Goal: Find specific page/section: Find specific page/section

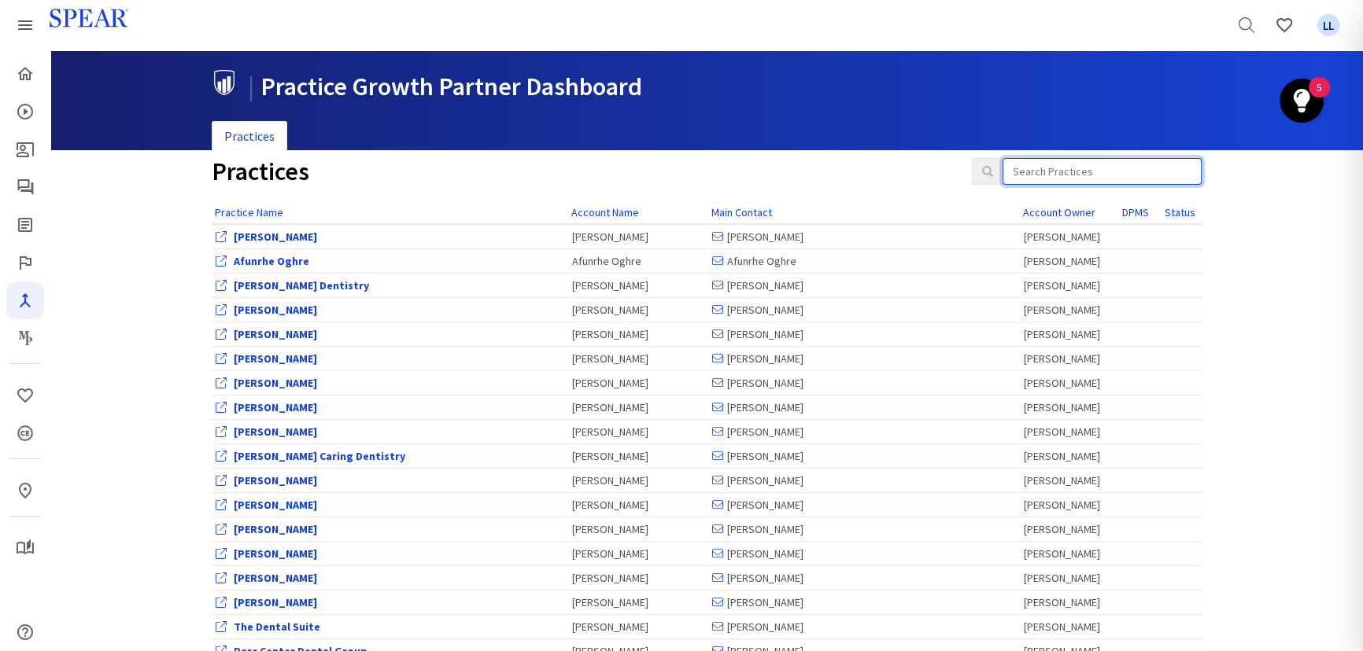
click at [1046, 176] on input "search" at bounding box center [1101, 171] width 199 height 27
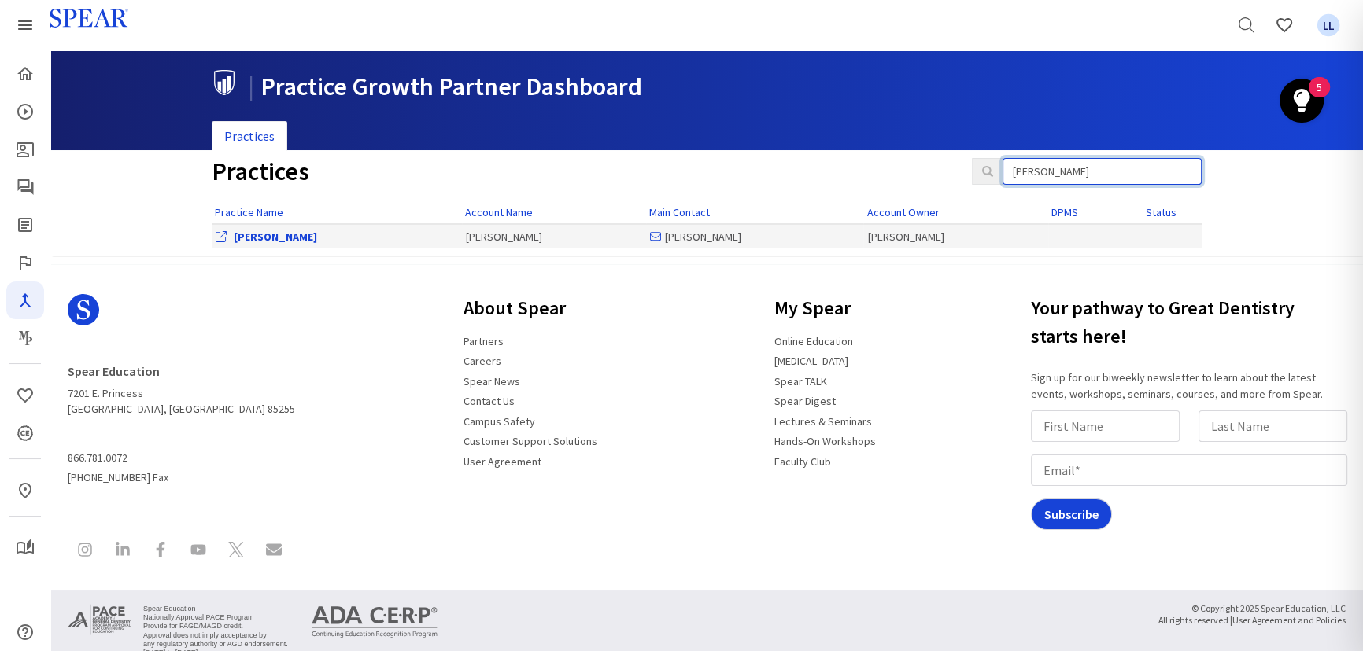
type input "viet le"
click at [231, 234] on div "[PERSON_NAME]" at bounding box center [337, 237] width 242 height 16
click at [240, 236] on link "[PERSON_NAME]" at bounding box center [275, 237] width 83 height 14
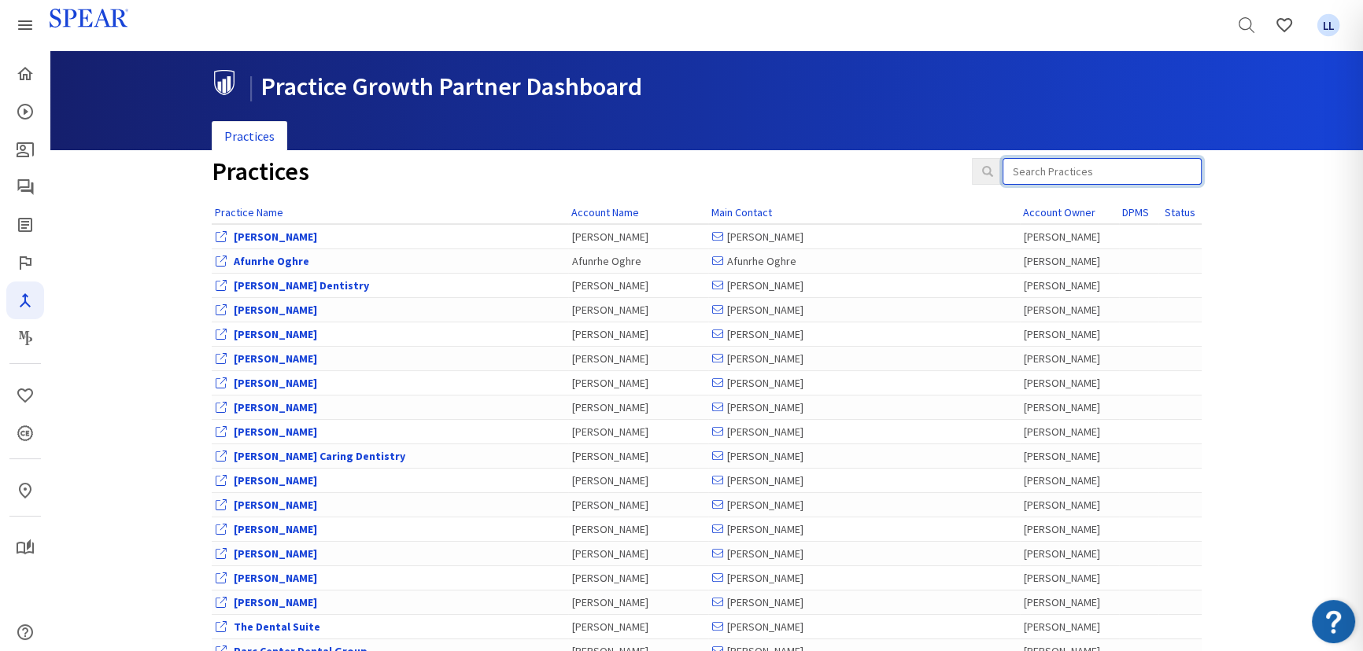
click at [1064, 182] on input "search" at bounding box center [1101, 171] width 199 height 27
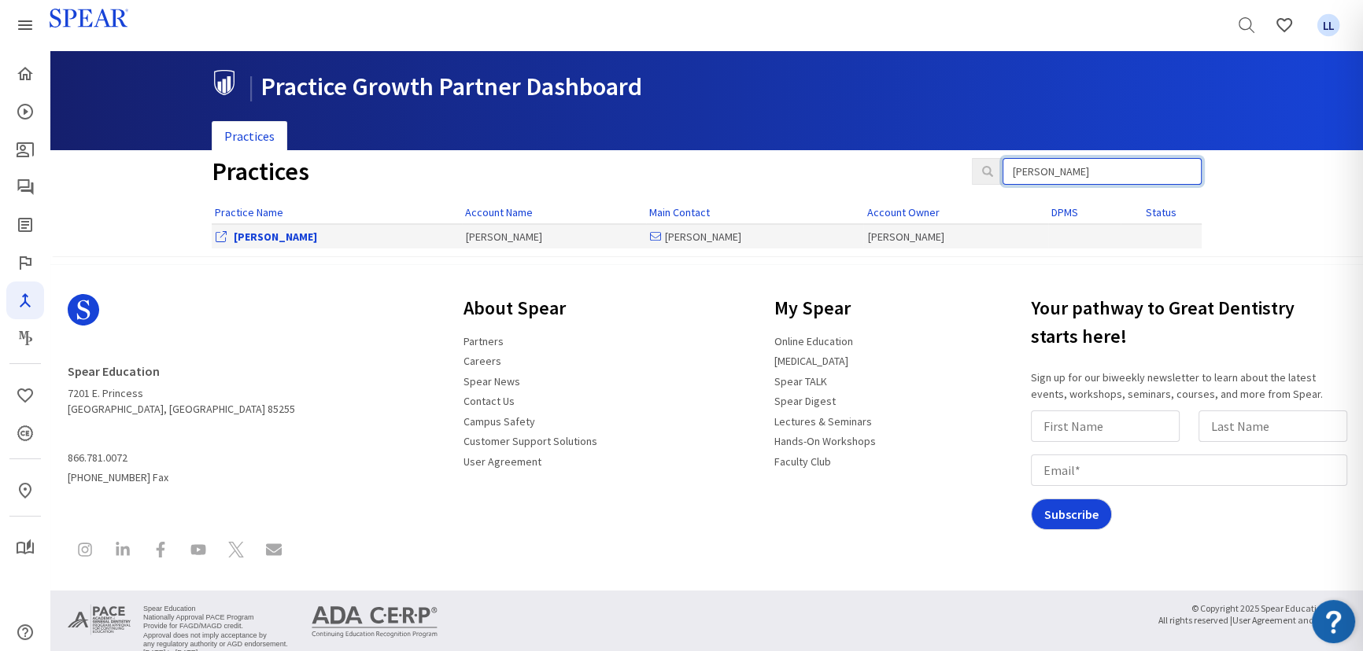
type input "viet le"
click at [236, 231] on link "[PERSON_NAME]" at bounding box center [275, 237] width 83 height 14
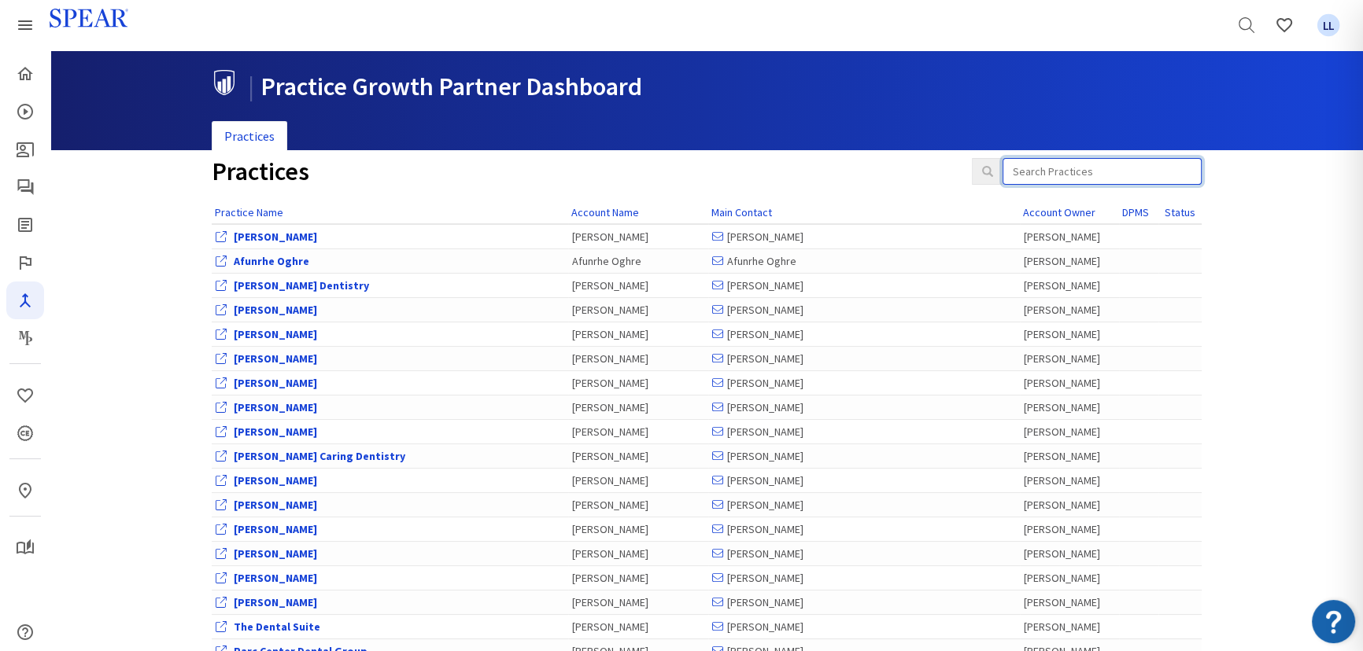
click at [1060, 165] on input "search" at bounding box center [1101, 171] width 199 height 27
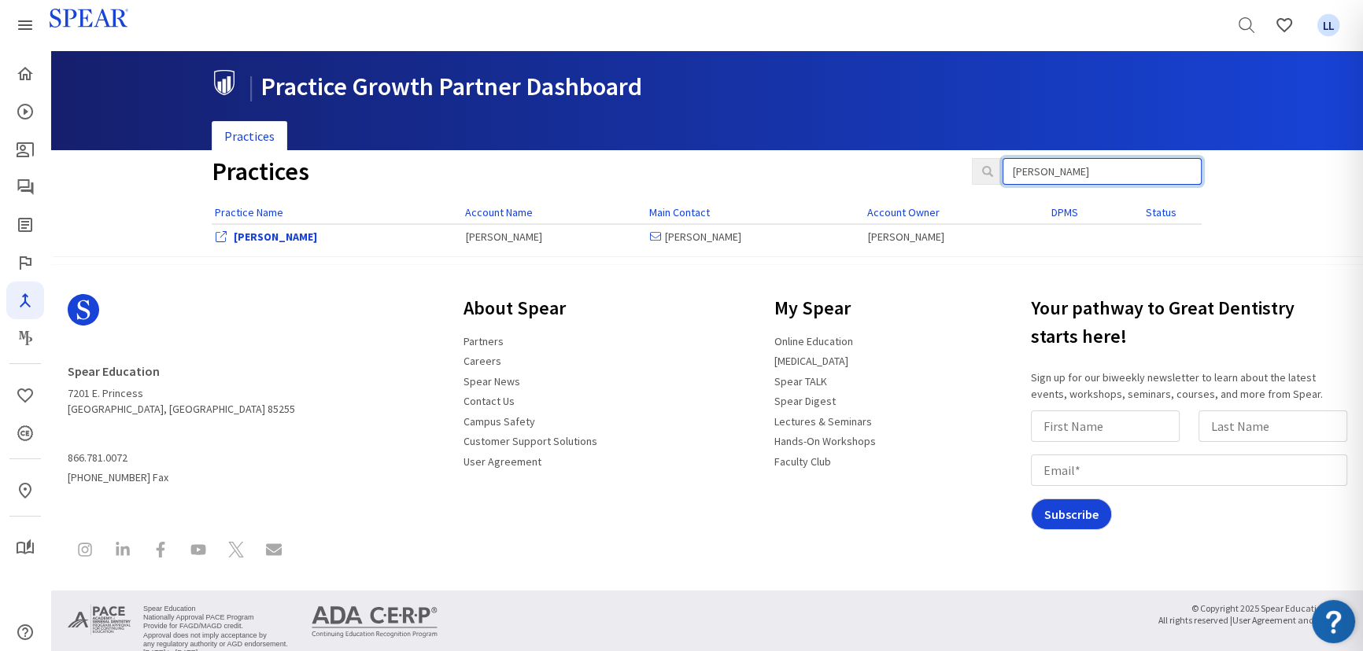
type input "viet le"
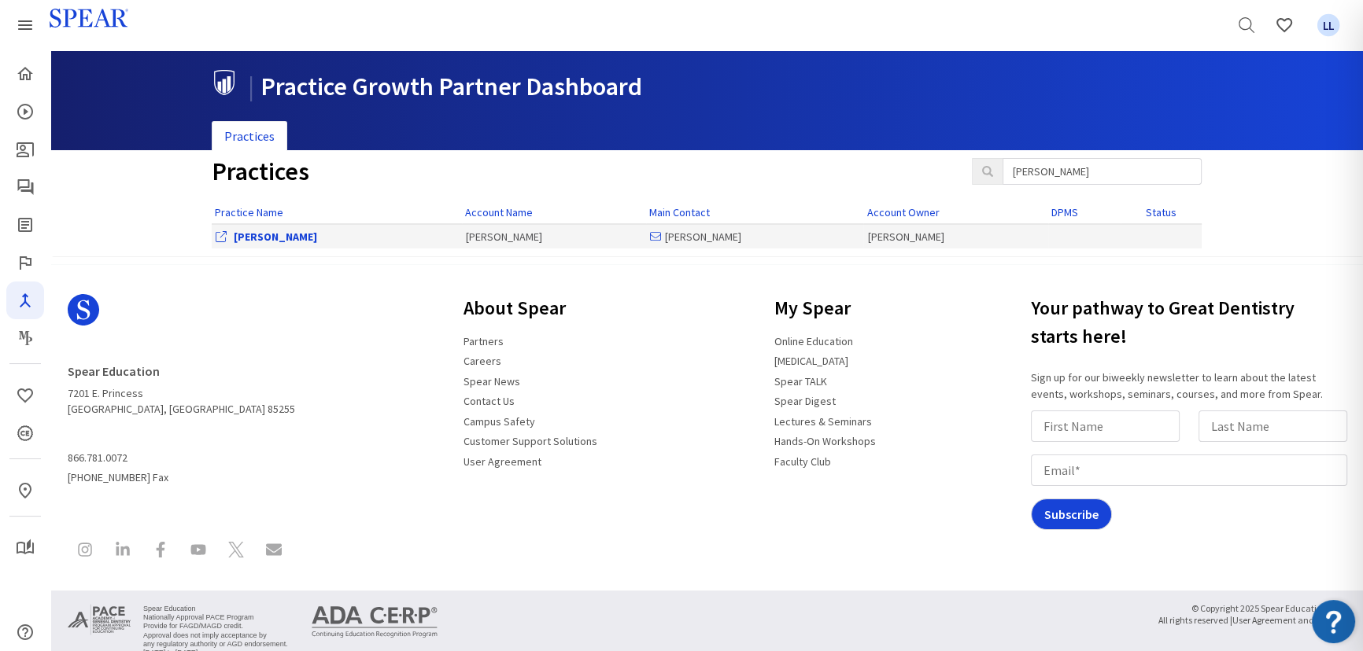
click at [255, 239] on link "[PERSON_NAME]" at bounding box center [275, 237] width 83 height 14
